Goal: Information Seeking & Learning: Learn about a topic

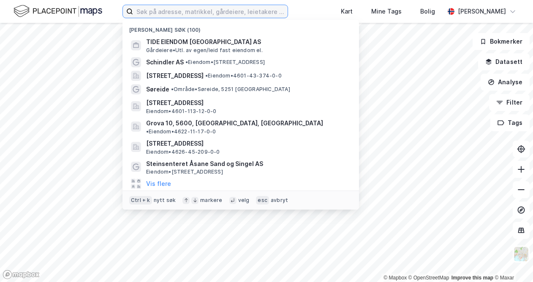
click at [183, 12] on input at bounding box center [210, 11] width 155 height 13
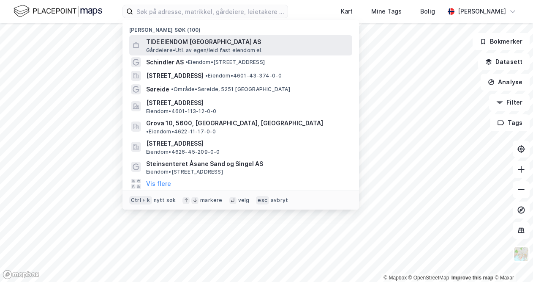
click at [192, 48] on span "Gårdeiere • Utl. av egen/leid fast eiendom el." at bounding box center [204, 50] width 117 height 7
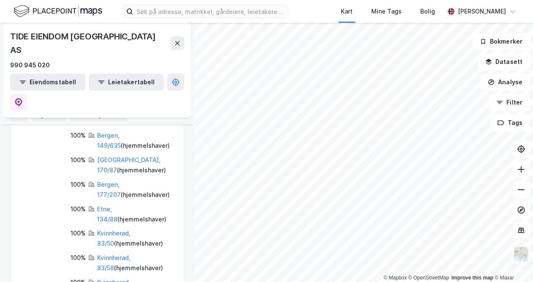
scroll to position [338, 0]
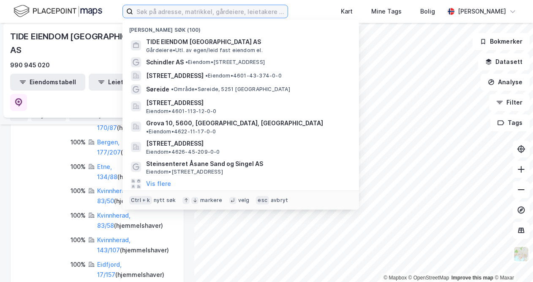
click at [189, 7] on input at bounding box center [210, 11] width 155 height 13
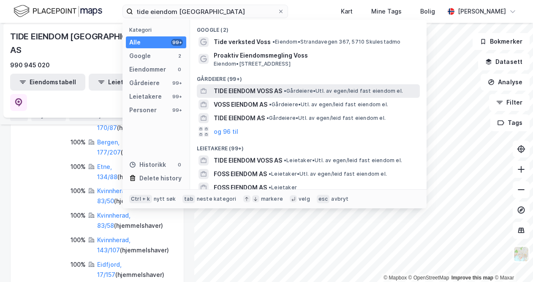
click at [256, 87] on span "TIDE EIENDOM VOSS AS" at bounding box center [248, 91] width 68 height 10
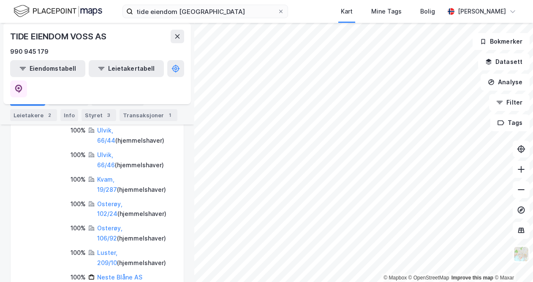
scroll to position [507, 0]
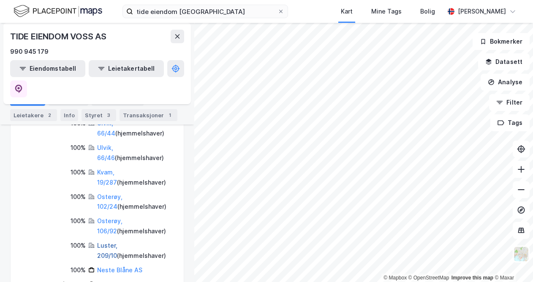
click at [115, 241] on link "Luster, 209/10" at bounding box center [107, 249] width 20 height 17
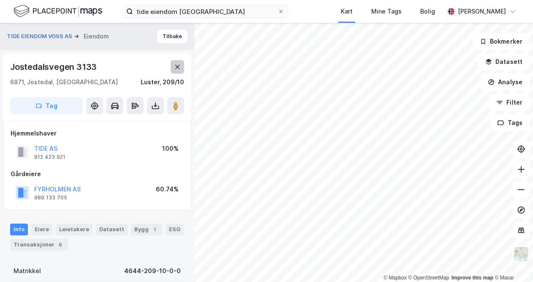
click at [177, 68] on icon at bounding box center [177, 66] width 7 height 7
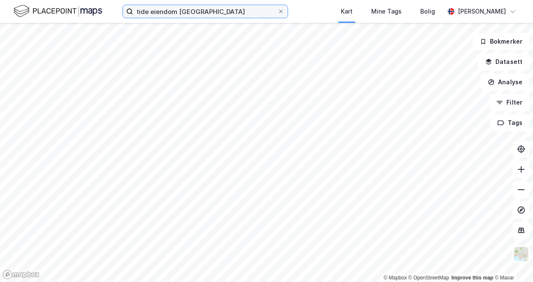
click at [201, 12] on input "tide eiendom [GEOGRAPHIC_DATA]" at bounding box center [205, 11] width 145 height 13
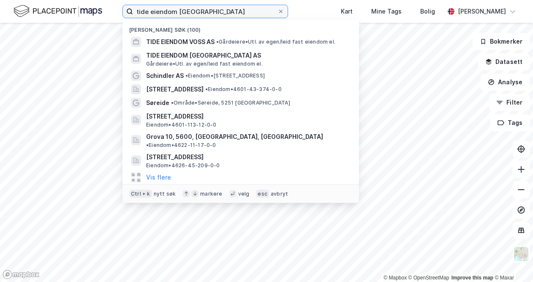
drag, startPoint x: 201, startPoint y: 12, endPoint x: 178, endPoint y: 11, distance: 23.3
click at [178, 11] on input "tide eiendom [GEOGRAPHIC_DATA]" at bounding box center [205, 11] width 145 height 13
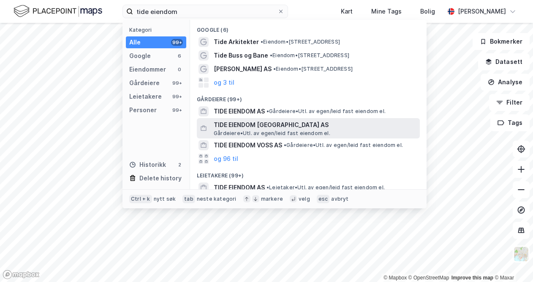
click at [262, 126] on span "TIDE EIENDOM [GEOGRAPHIC_DATA] AS" at bounding box center [315, 125] width 203 height 10
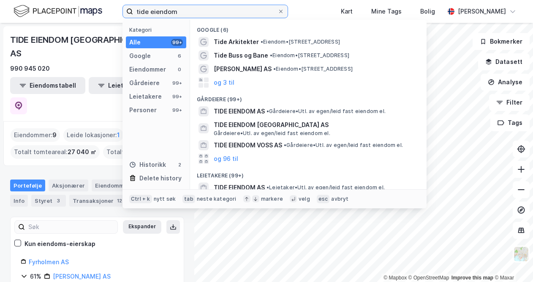
drag, startPoint x: 191, startPoint y: 12, endPoint x: 113, endPoint y: 11, distance: 78.2
click at [114, 11] on div "tide eiendom Kategori Alle 99+ Google 6 Eiendommer 0 Gårdeiere 99+ Leietakere 9…" at bounding box center [266, 11] width 533 height 23
click at [179, 16] on input "tide eiendom" at bounding box center [205, 11] width 145 height 13
click at [199, 14] on input "tide eiendom" at bounding box center [205, 11] width 145 height 13
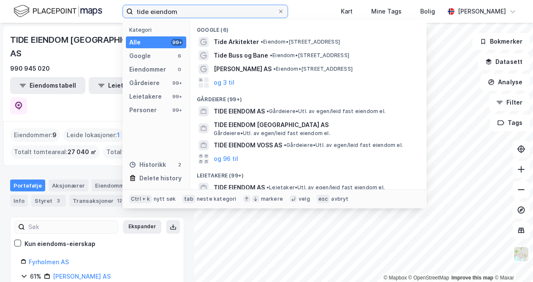
click at [195, 13] on input "tide eiendom" at bounding box center [205, 11] width 145 height 13
click at [193, 12] on input "tide eiendom" at bounding box center [205, 11] width 145 height 13
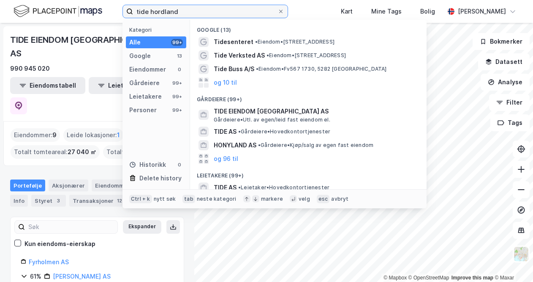
click at [163, 11] on input "tide hordland" at bounding box center [205, 11] width 145 height 13
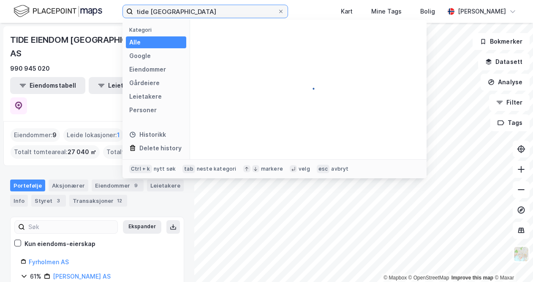
click at [150, 10] on input "tide [GEOGRAPHIC_DATA]" at bounding box center [205, 11] width 145 height 13
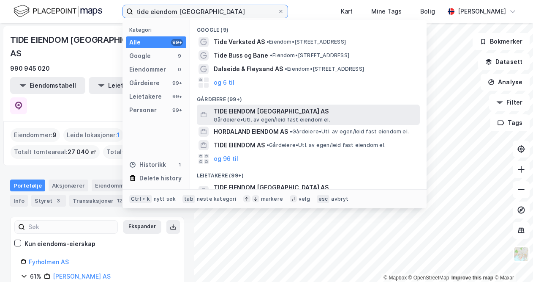
type input "tide eiendom [GEOGRAPHIC_DATA]"
click at [244, 113] on span "TIDE EIENDOM [GEOGRAPHIC_DATA] AS" at bounding box center [315, 111] width 203 height 10
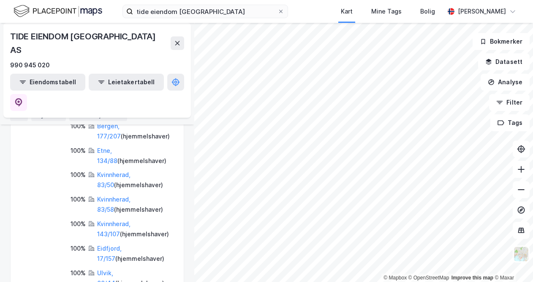
scroll to position [380, 0]
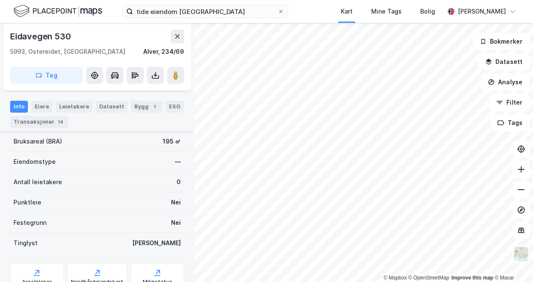
scroll to position [205, 0]
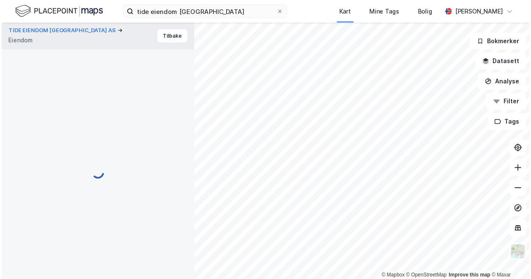
scroll to position [205, 0]
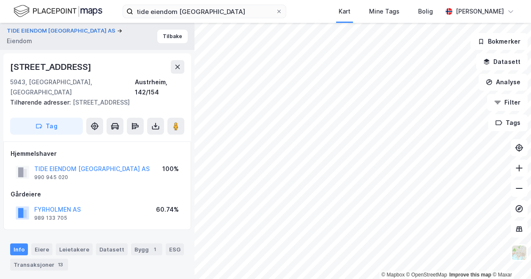
scroll to position [205, 0]
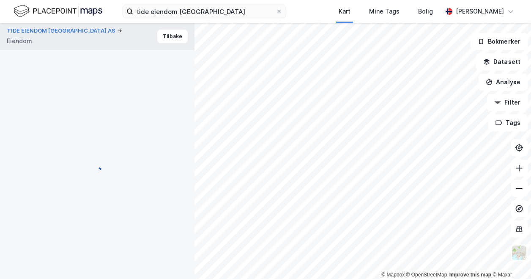
scroll to position [205, 0]
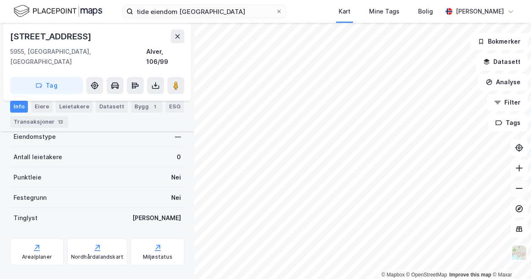
click at [521, 189] on icon at bounding box center [519, 188] width 8 height 8
click at [518, 191] on icon at bounding box center [519, 188] width 8 height 8
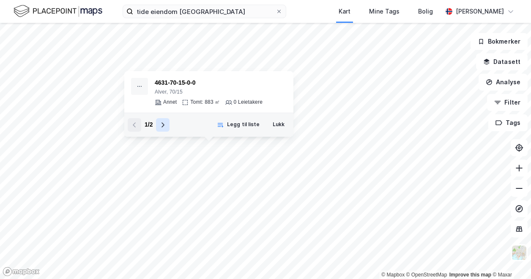
click at [161, 124] on icon at bounding box center [162, 124] width 7 height 7
click at [134, 124] on icon at bounding box center [134, 124] width 7 height 7
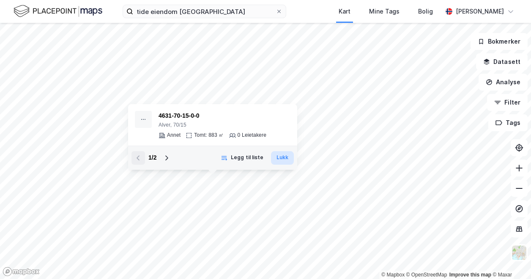
click at [276, 157] on button "Lukk" at bounding box center [282, 158] width 23 height 14
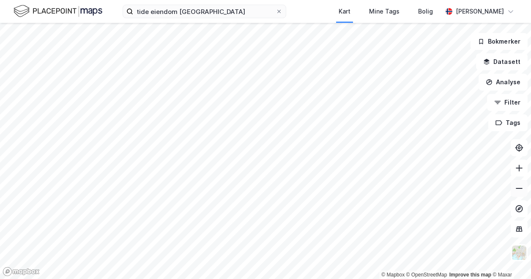
click at [517, 185] on icon at bounding box center [519, 188] width 8 height 8
click at [516, 186] on icon at bounding box center [519, 188] width 8 height 8
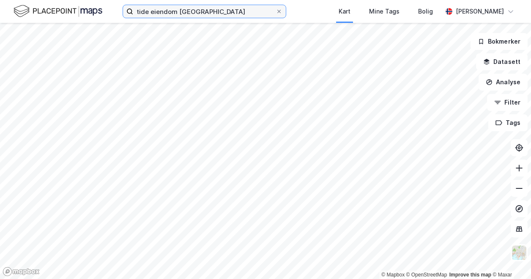
click at [224, 16] on input "tide eiendom [GEOGRAPHIC_DATA]" at bounding box center [204, 11] width 142 height 13
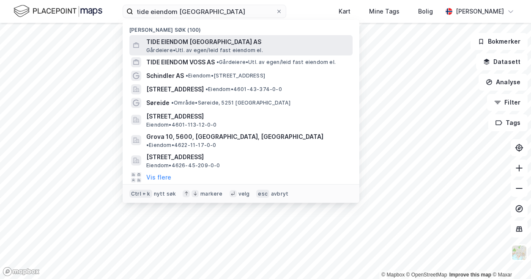
click at [213, 42] on span "TIDE EIENDOM [GEOGRAPHIC_DATA] AS" at bounding box center [247, 42] width 203 height 10
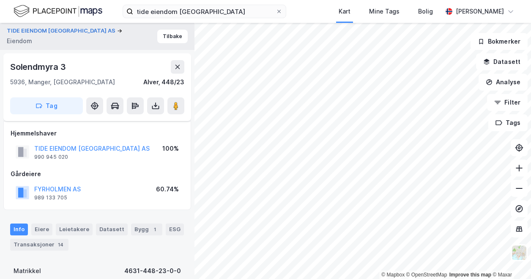
scroll to position [205, 0]
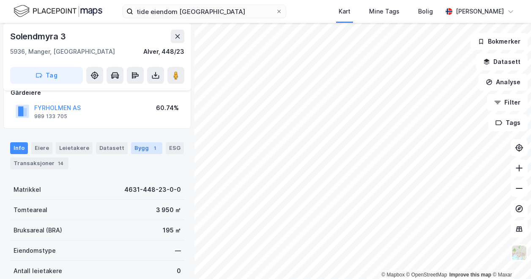
click at [132, 142] on div "Bygg 1" at bounding box center [146, 148] width 31 height 12
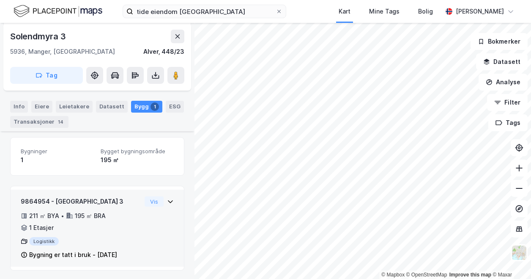
scroll to position [124, 0]
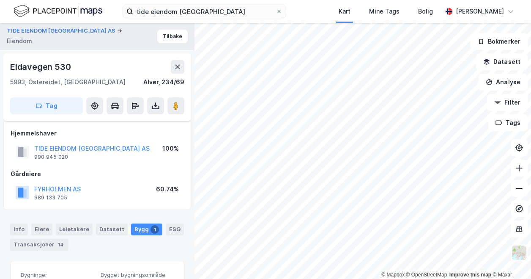
scroll to position [112, 0]
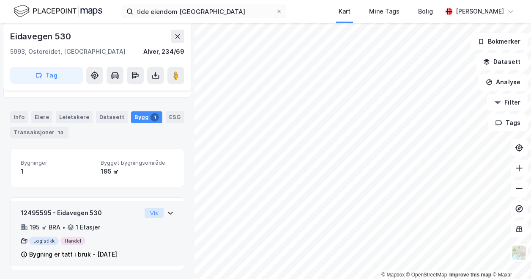
click at [155, 212] on button "Vis" at bounding box center [154, 213] width 19 height 10
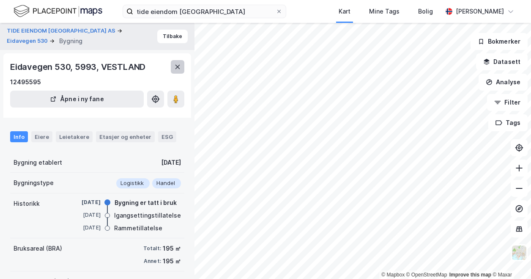
click at [174, 68] on icon at bounding box center [177, 66] width 7 height 7
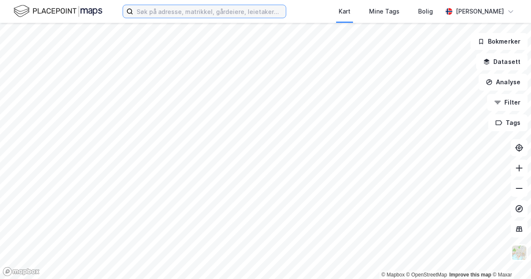
click at [167, 11] on input at bounding box center [209, 11] width 153 height 13
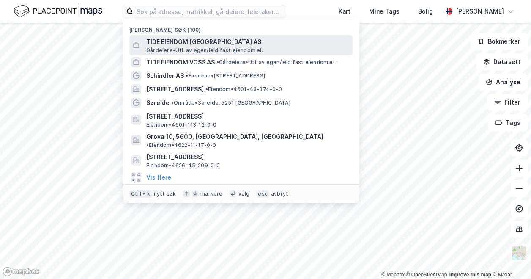
click at [167, 38] on span "TIDE EIENDOM [GEOGRAPHIC_DATA] AS" at bounding box center [247, 42] width 203 height 10
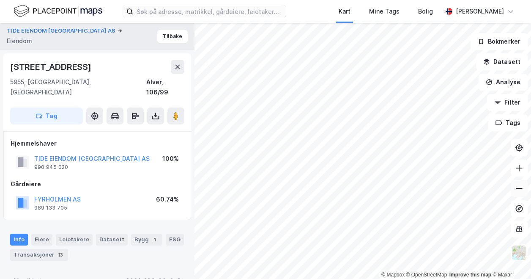
click at [521, 187] on icon at bounding box center [519, 188] width 8 height 8
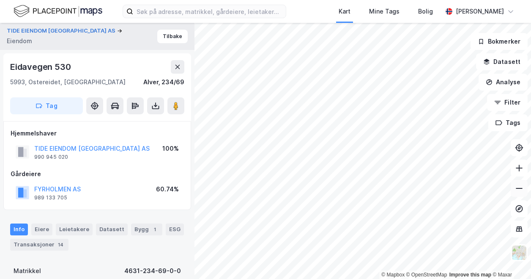
click at [517, 187] on icon at bounding box center [519, 188] width 8 height 8
click at [516, 187] on icon at bounding box center [519, 188] width 8 height 8
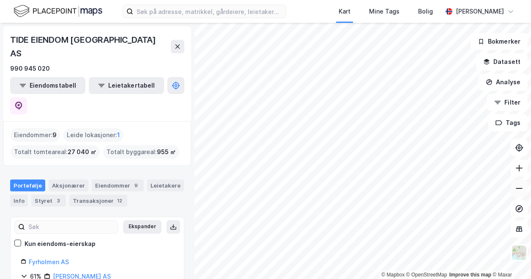
click at [523, 187] on button at bounding box center [519, 188] width 17 height 17
click at [516, 190] on icon at bounding box center [519, 188] width 8 height 8
click at [518, 192] on button at bounding box center [519, 188] width 17 height 17
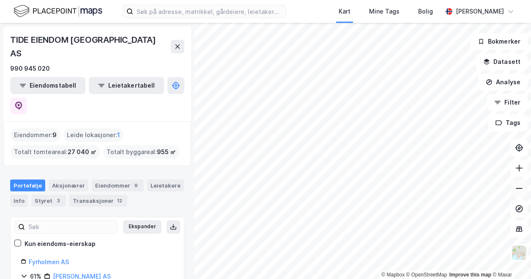
click at [518, 192] on button at bounding box center [519, 188] width 17 height 17
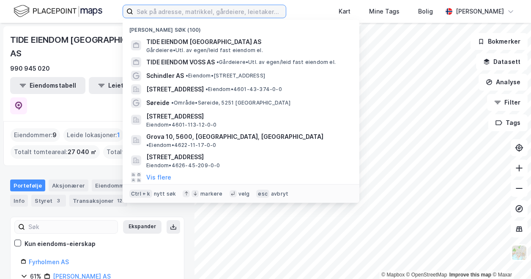
click at [157, 11] on input at bounding box center [209, 11] width 153 height 13
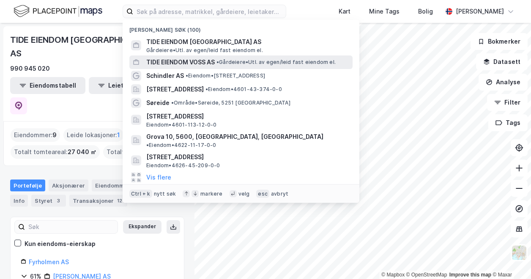
click at [168, 60] on span "TIDE EIENDOM VOSS AS" at bounding box center [180, 62] width 68 height 10
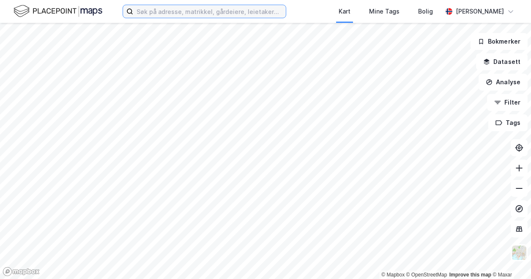
click at [164, 6] on input at bounding box center [209, 11] width 153 height 13
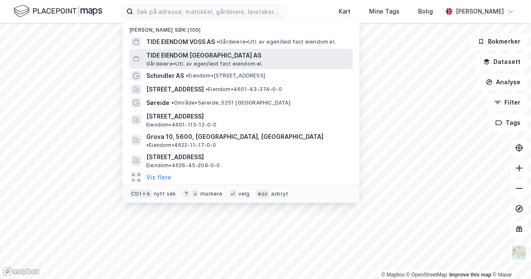
click at [161, 51] on span "TIDE EIENDOM [GEOGRAPHIC_DATA] AS" at bounding box center [247, 55] width 203 height 10
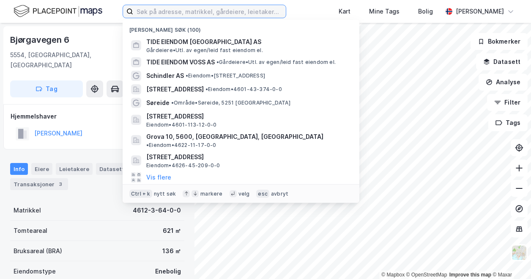
click at [188, 14] on input at bounding box center [209, 11] width 153 height 13
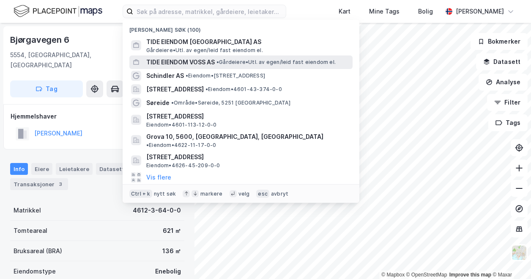
click at [183, 61] on span "TIDE EIENDOM VOSS AS" at bounding box center [180, 62] width 68 height 10
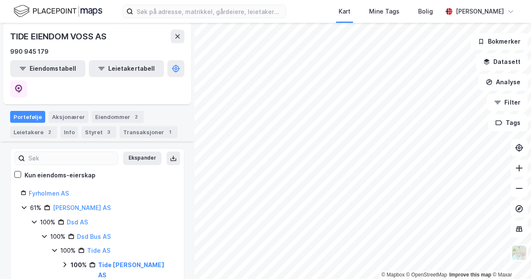
scroll to position [85, 0]
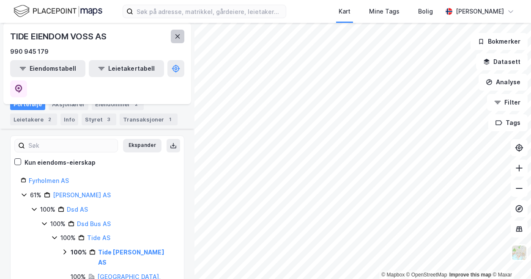
click at [175, 35] on icon at bounding box center [177, 36] width 7 height 7
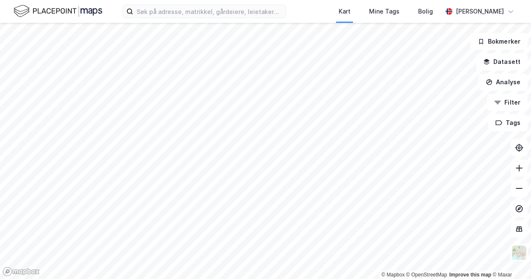
click at [162, 4] on div "Kart Mine Tags Bolig Andreas Gjeitrem" at bounding box center [265, 11] width 531 height 23
click at [162, 13] on input at bounding box center [209, 11] width 153 height 13
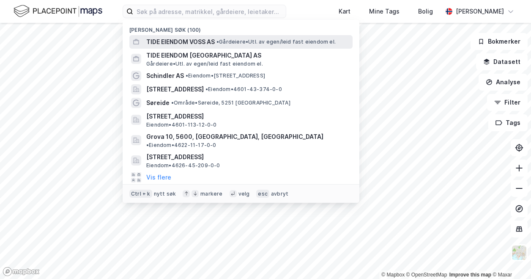
click at [170, 38] on span "TIDE EIENDOM VOSS AS" at bounding box center [180, 42] width 68 height 10
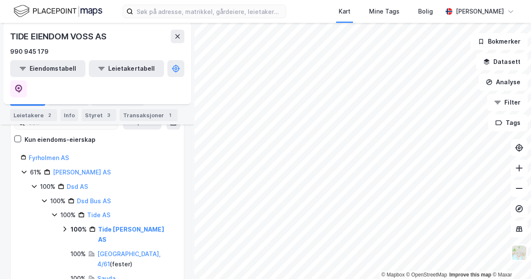
scroll to position [127, 0]
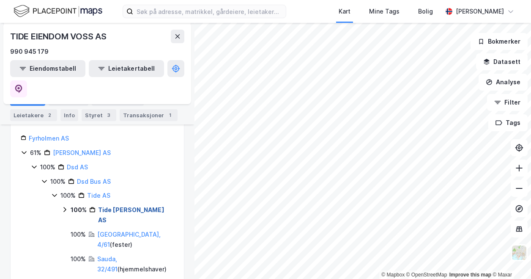
click at [130, 206] on link "Tide [PERSON_NAME] AS" at bounding box center [131, 214] width 66 height 17
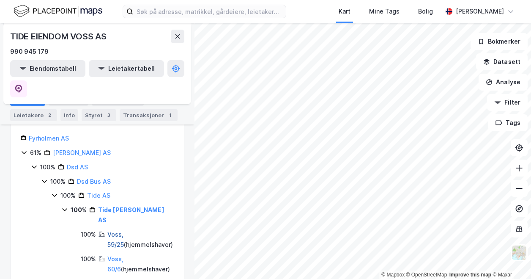
click at [124, 230] on link "Voss, 59/25" at bounding box center [115, 238] width 16 height 17
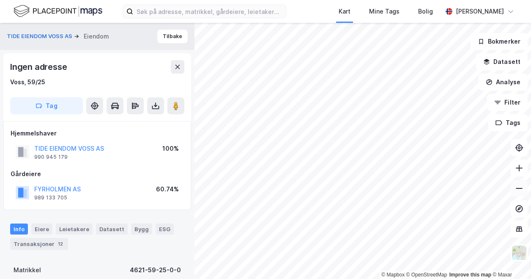
click at [527, 191] on button at bounding box center [519, 188] width 17 height 17
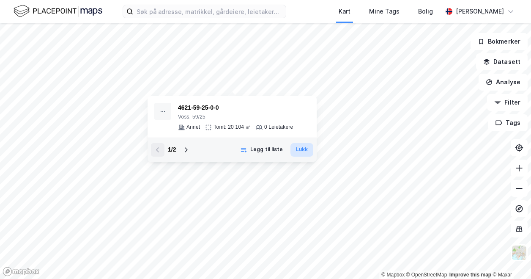
click at [298, 150] on button "Lukk" at bounding box center [301, 150] width 23 height 14
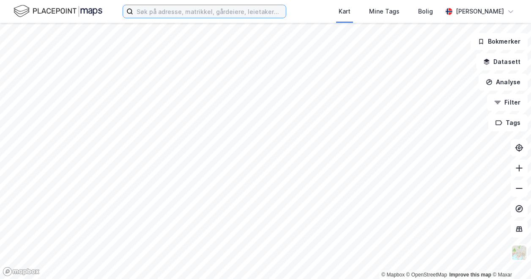
click at [210, 15] on input at bounding box center [209, 11] width 153 height 13
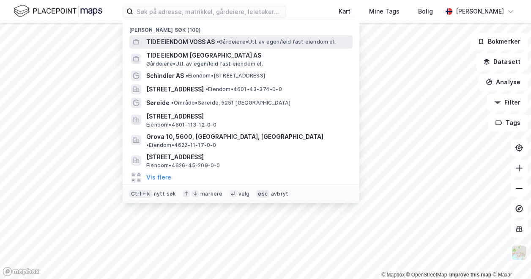
click at [210, 42] on span "TIDE EIENDOM VOSS AS" at bounding box center [180, 42] width 68 height 10
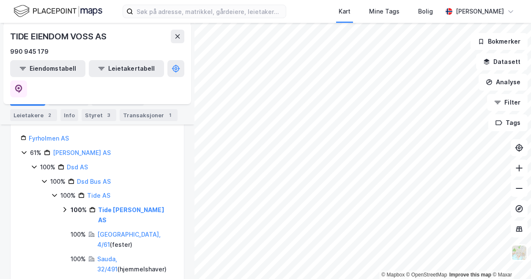
scroll to position [85, 0]
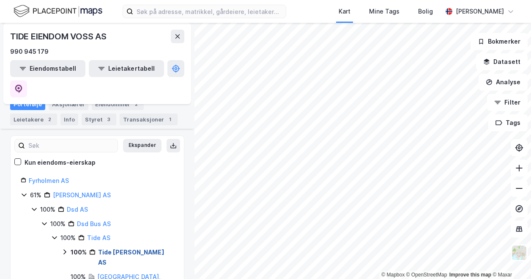
click at [107, 248] on link "Tide [PERSON_NAME] AS" at bounding box center [131, 256] width 66 height 17
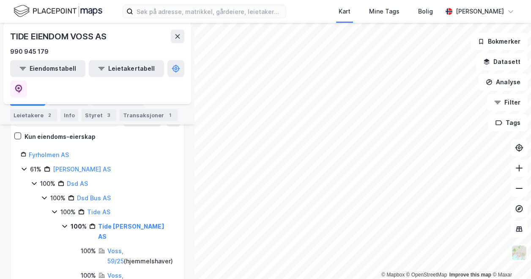
scroll to position [127, 0]
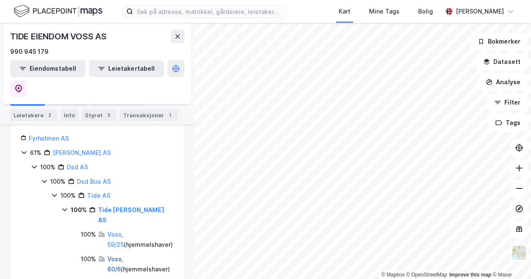
click at [123, 255] on link "Voss, 60/6" at bounding box center [115, 263] width 16 height 17
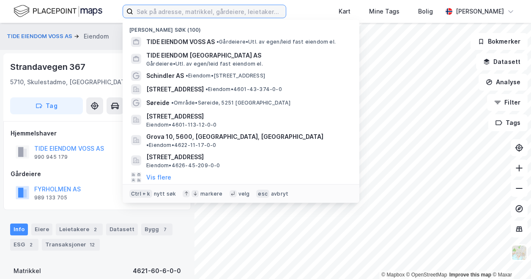
click at [157, 11] on input at bounding box center [209, 11] width 153 height 13
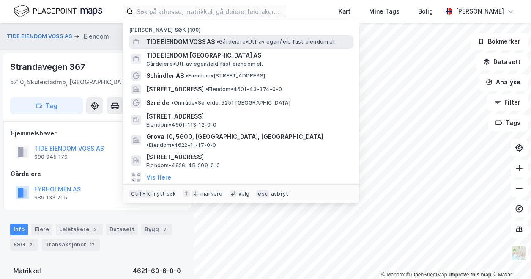
click at [164, 43] on span "TIDE EIENDOM VOSS AS" at bounding box center [180, 42] width 68 height 10
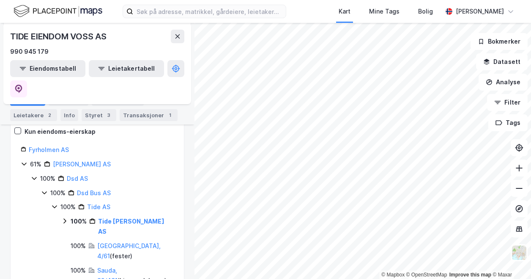
scroll to position [127, 0]
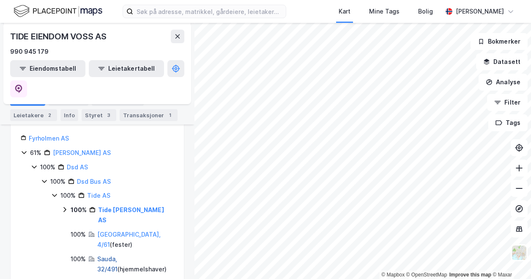
click at [110, 255] on link "Sauda, 32/491" at bounding box center [107, 263] width 20 height 17
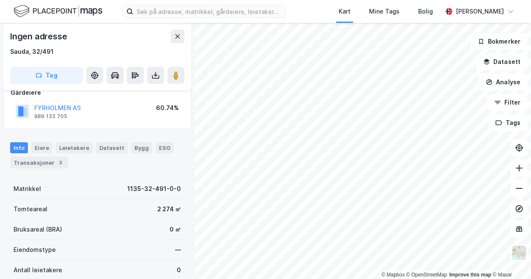
scroll to position [0, 0]
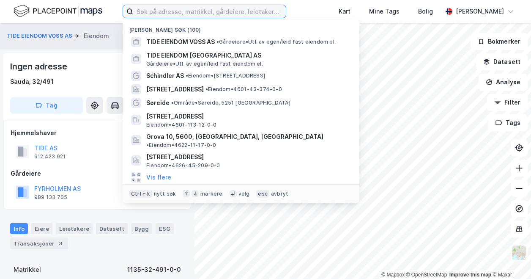
click at [156, 14] on input at bounding box center [209, 11] width 153 height 13
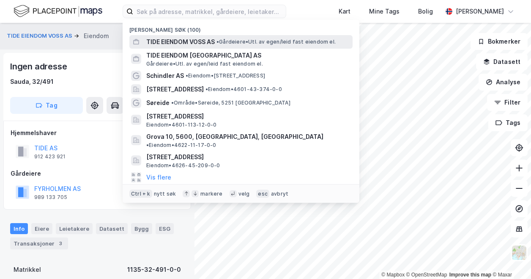
click at [178, 39] on span "TIDE EIENDOM VOSS AS" at bounding box center [180, 42] width 68 height 10
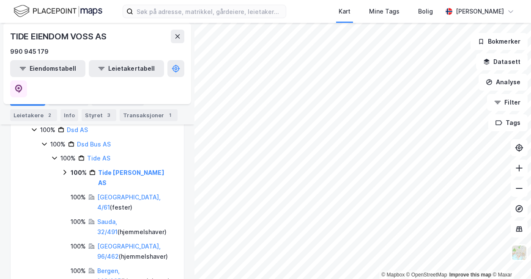
scroll to position [169, 0]
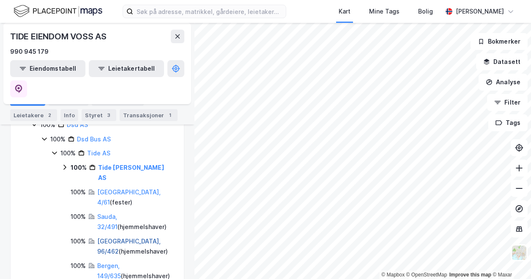
click at [112, 237] on link "[GEOGRAPHIC_DATA], 96/462" at bounding box center [128, 245] width 63 height 17
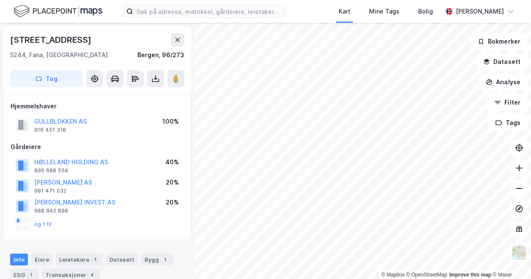
scroll to position [0, 0]
click at [174, 11] on input at bounding box center [209, 11] width 153 height 13
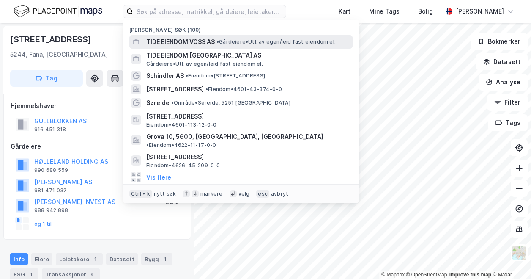
click at [178, 39] on span "TIDE EIENDOM VOSS AS" at bounding box center [180, 42] width 68 height 10
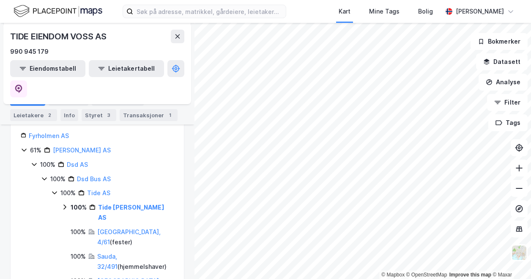
scroll to position [169, 0]
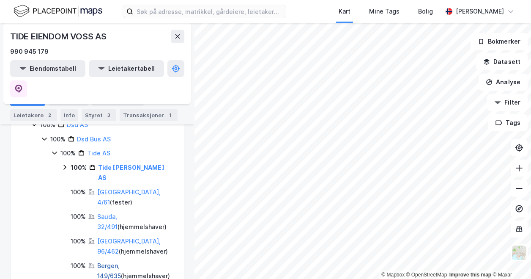
click at [112, 262] on link "Bergen, 149/635" at bounding box center [109, 270] width 24 height 17
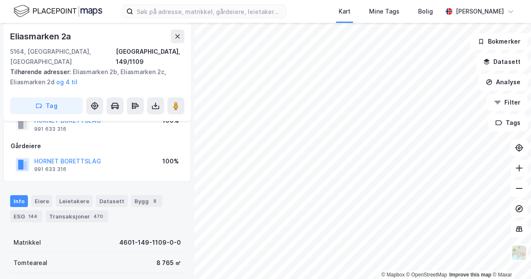
scroll to position [43, 0]
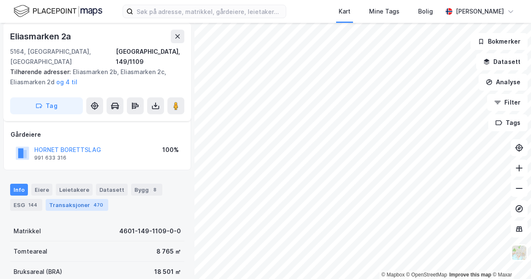
click at [75, 199] on div "Transaksjoner 470" at bounding box center [77, 205] width 63 height 12
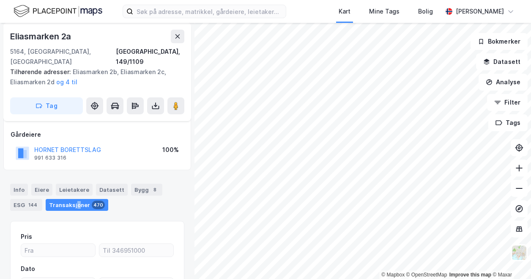
click at [78, 199] on div "Transaksjoner 470" at bounding box center [77, 205] width 63 height 12
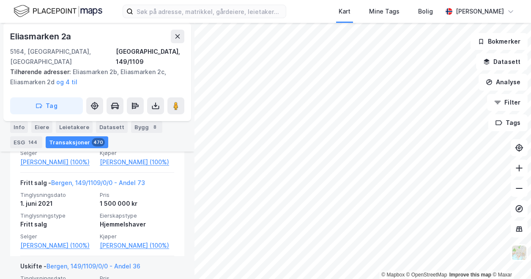
scroll to position [7828, 0]
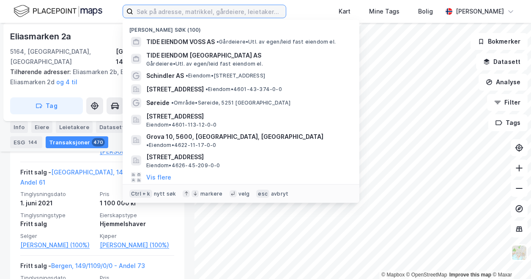
click at [153, 11] on input at bounding box center [209, 11] width 153 height 13
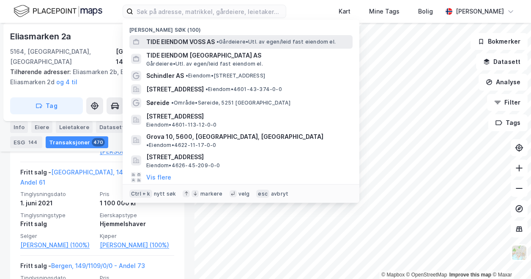
click at [182, 42] on span "TIDE EIENDOM VOSS AS" at bounding box center [180, 42] width 68 height 10
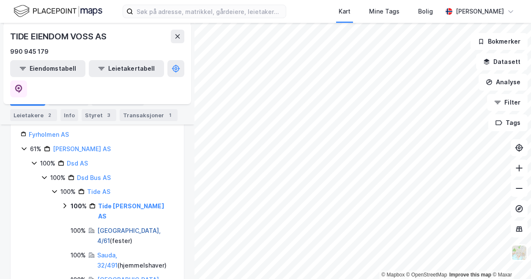
scroll to position [169, 0]
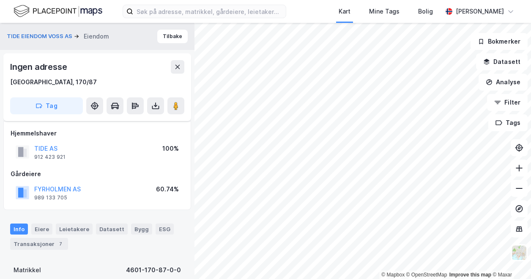
scroll to position [207, 0]
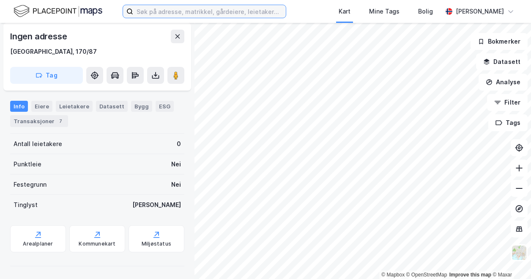
click at [167, 13] on input at bounding box center [209, 11] width 153 height 13
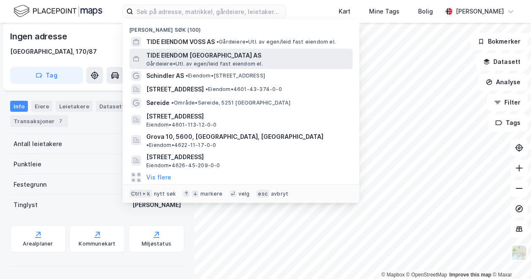
click at [192, 56] on span "TIDE EIENDOM [GEOGRAPHIC_DATA] AS" at bounding box center [247, 55] width 203 height 10
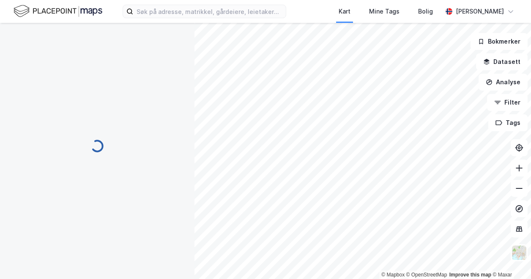
click at [169, 18] on div "Kart Mine Tags Bolig Andreas Gjeitrem" at bounding box center [265, 11] width 531 height 23
click at [169, 12] on input at bounding box center [209, 11] width 153 height 13
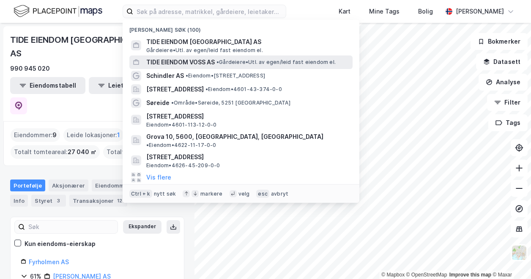
click at [176, 60] on span "TIDE EIENDOM VOSS AS" at bounding box center [180, 62] width 68 height 10
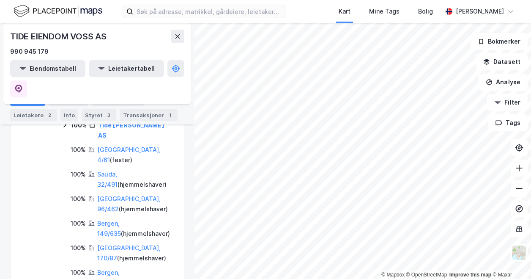
scroll to position [254, 0]
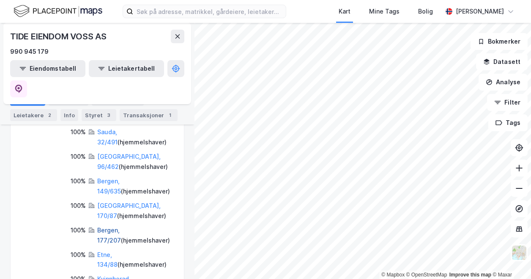
click at [118, 226] on link "Bergen, 177/207" at bounding box center [109, 234] width 24 height 17
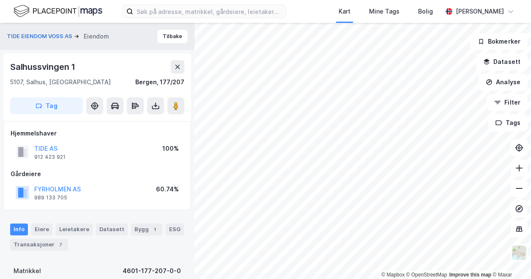
scroll to position [207, 0]
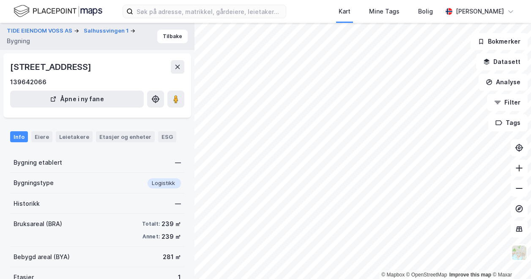
scroll to position [60, 0]
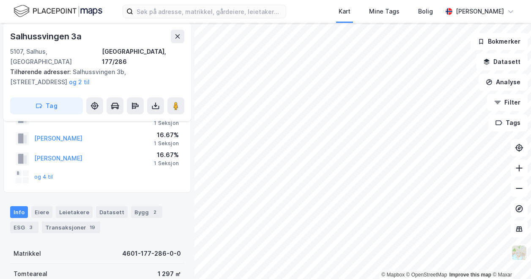
scroll to position [42, 0]
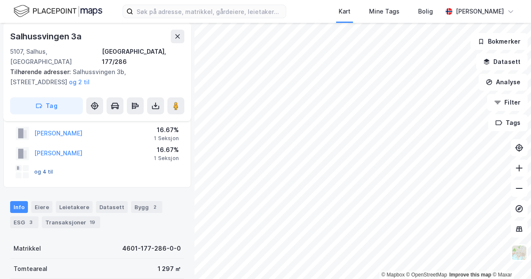
click at [0, 0] on button "og 4 til" at bounding box center [0, 0] width 0 height 0
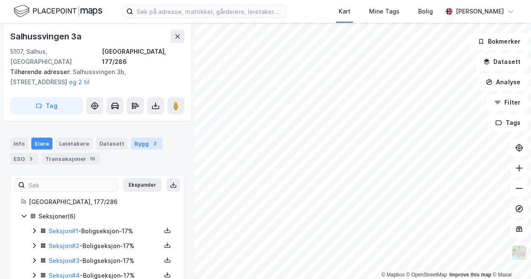
scroll to position [148, 0]
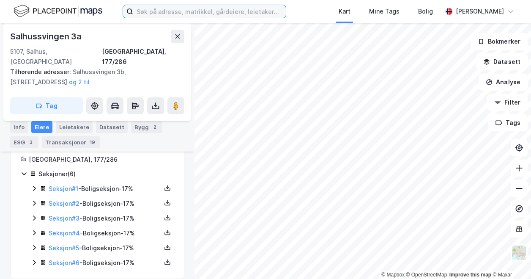
click at [175, 12] on input at bounding box center [209, 11] width 153 height 13
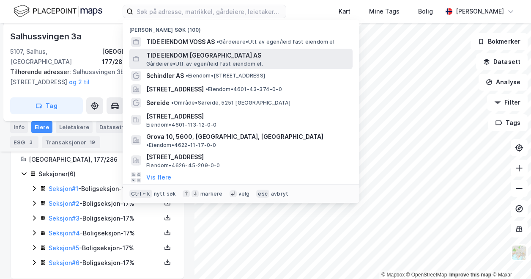
click at [181, 54] on span "TIDE EIENDOM [GEOGRAPHIC_DATA] AS" at bounding box center [247, 55] width 203 height 10
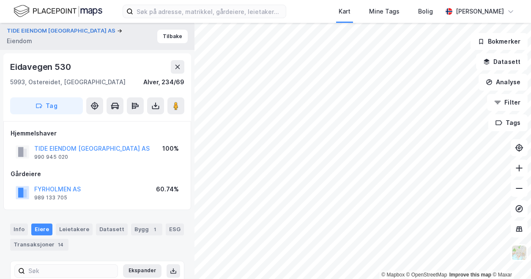
scroll to position [52, 0]
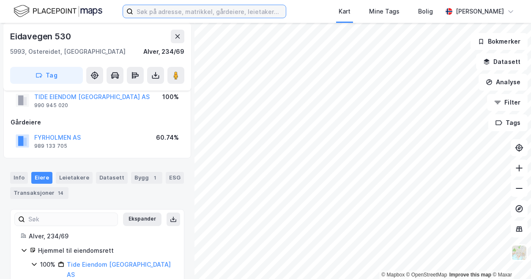
click at [279, 13] on input at bounding box center [209, 11] width 153 height 13
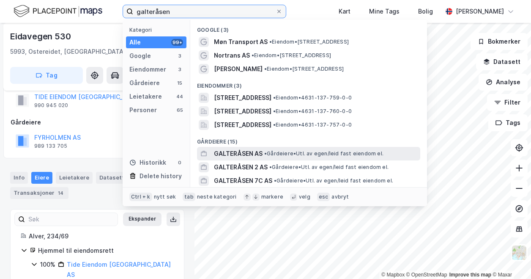
type input "galteråsen"
click at [253, 154] on span "GALTERÅSEN AS" at bounding box center [238, 153] width 49 height 10
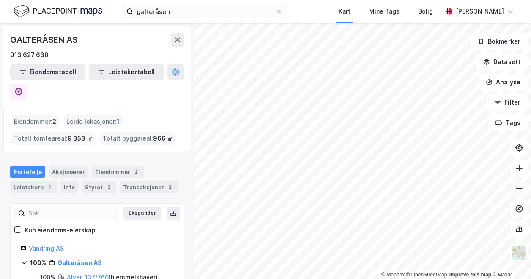
click at [526, 192] on button at bounding box center [519, 188] width 17 height 17
click at [525, 191] on button at bounding box center [519, 188] width 17 height 17
click at [515, 188] on icon at bounding box center [519, 188] width 8 height 8
